Goal: Transaction & Acquisition: Purchase product/service

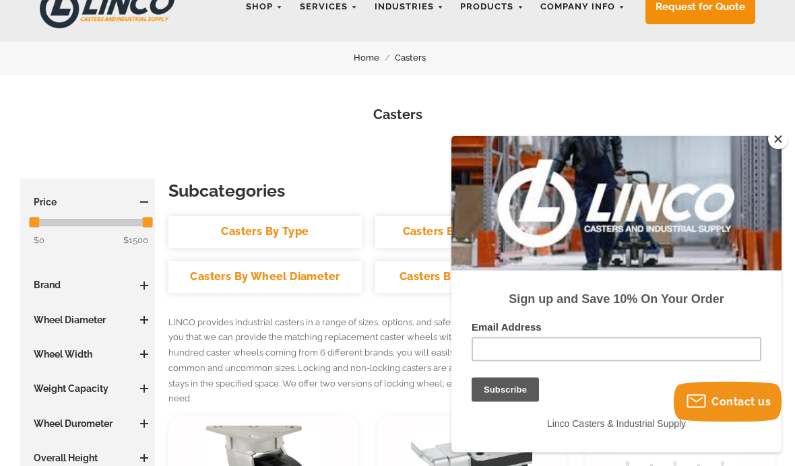
click at [776, 149] on button "Close" at bounding box center [778, 139] width 20 height 20
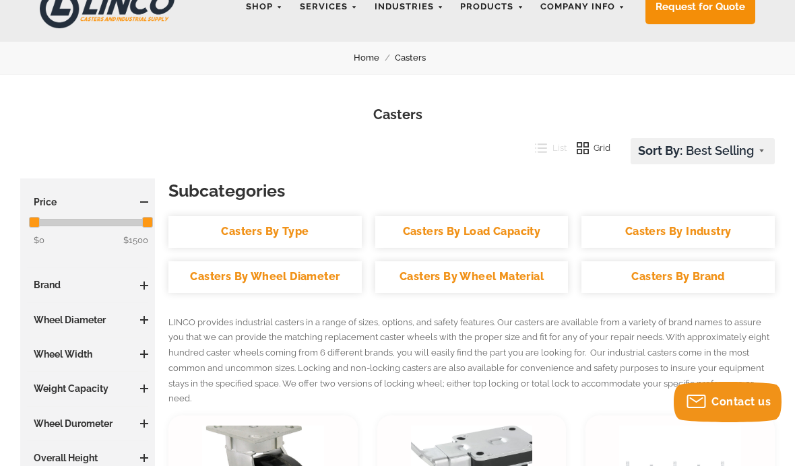
click at [242, 285] on link "Casters By Wheel Diameter" at bounding box center [264, 277] width 193 height 32
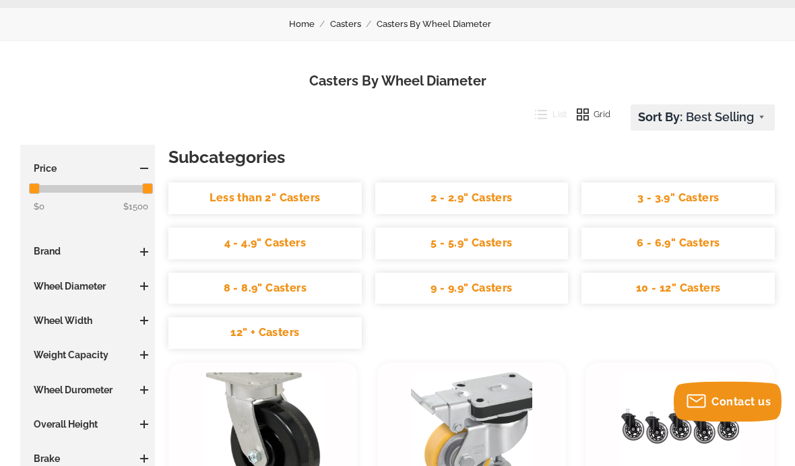
scroll to position [106, 0]
click at [707, 203] on link "3 - 3.9" Casters" at bounding box center [677, 198] width 193 height 32
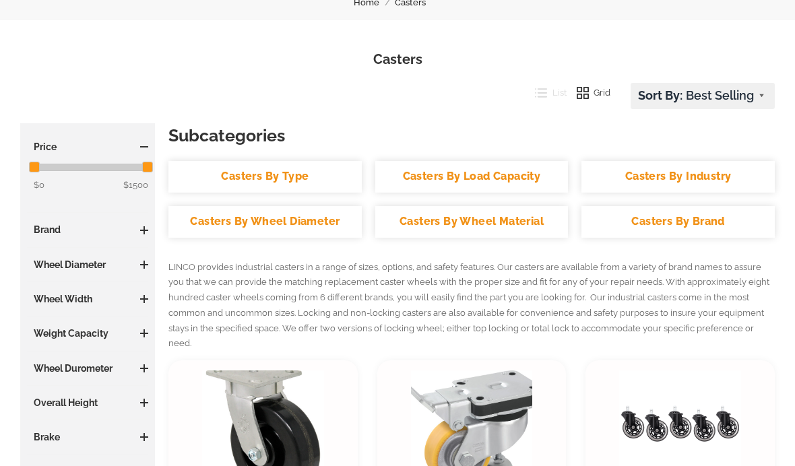
scroll to position [127, 0]
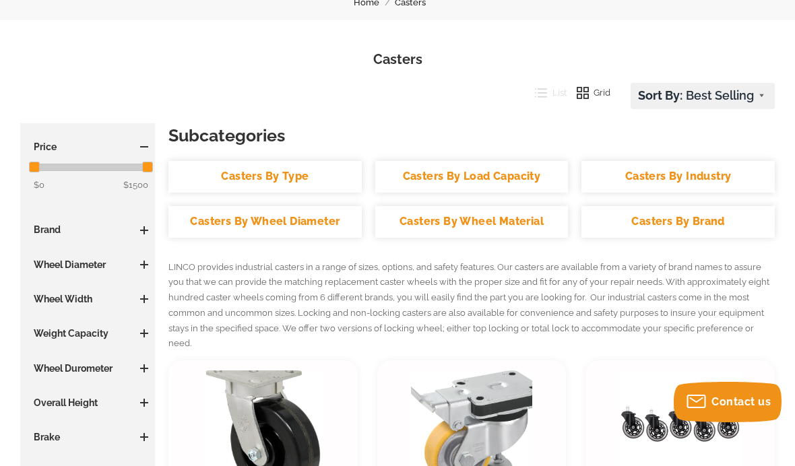
click at [237, 174] on link "Casters By Type" at bounding box center [264, 177] width 193 height 32
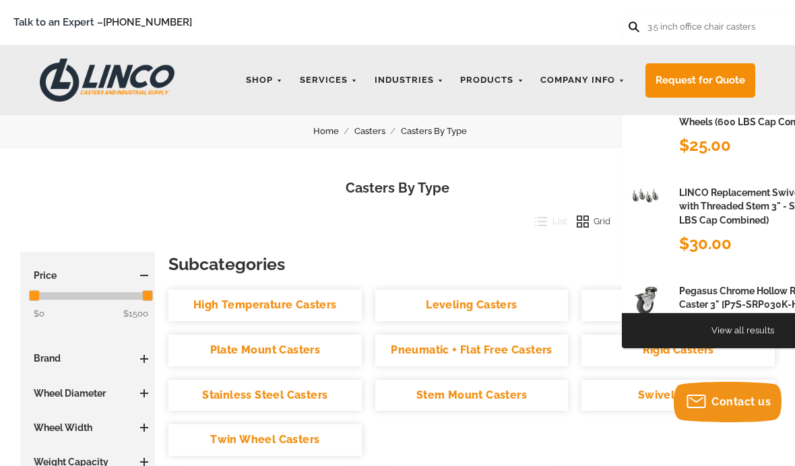
type input "3.5 inch office chair casters"
click at [632, 26] on button at bounding box center [632, 26] width 9 height 9
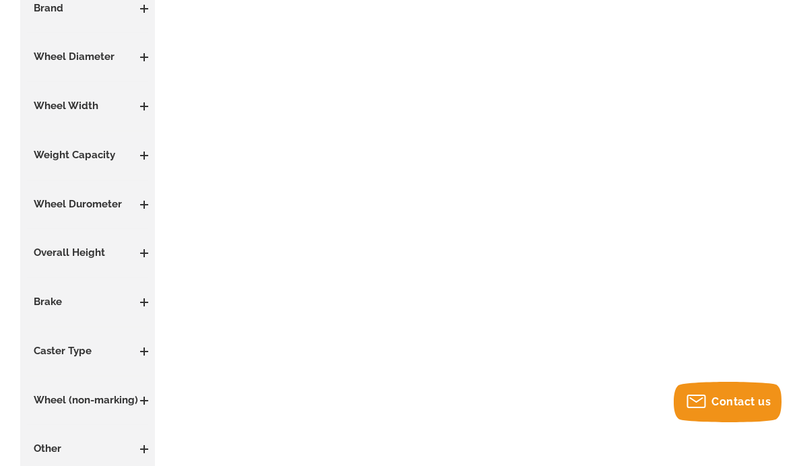
scroll to position [356, 0]
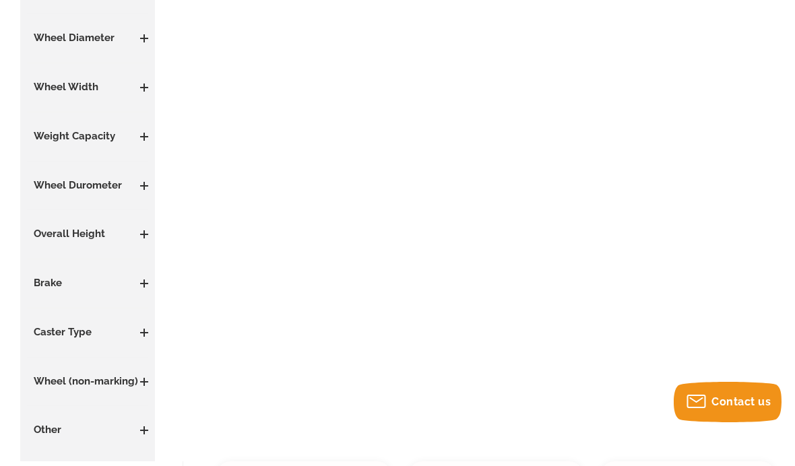
click at [139, 38] on h3 "Wheel Diameter" at bounding box center [87, 38] width 121 height 15
click at [144, 40] on span at bounding box center [143, 38] width 1 height 8
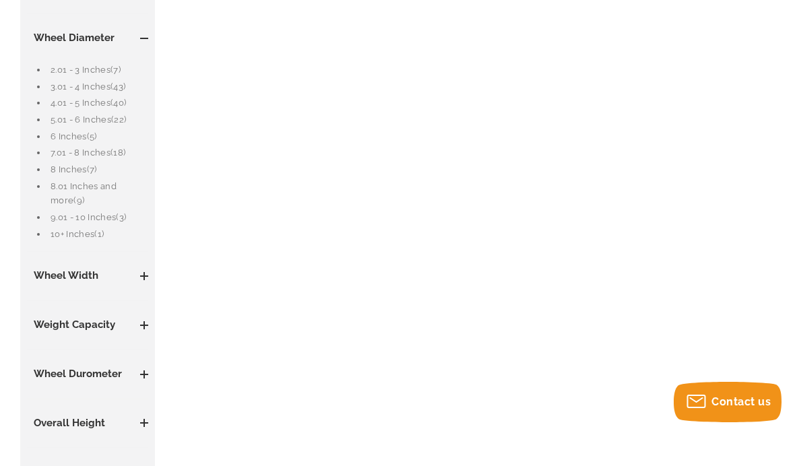
click at [72, 108] on link "4.01 - 5 Inches (40)" at bounding box center [99, 103] width 98 height 15
